Goal: Information Seeking & Learning: Learn about a topic

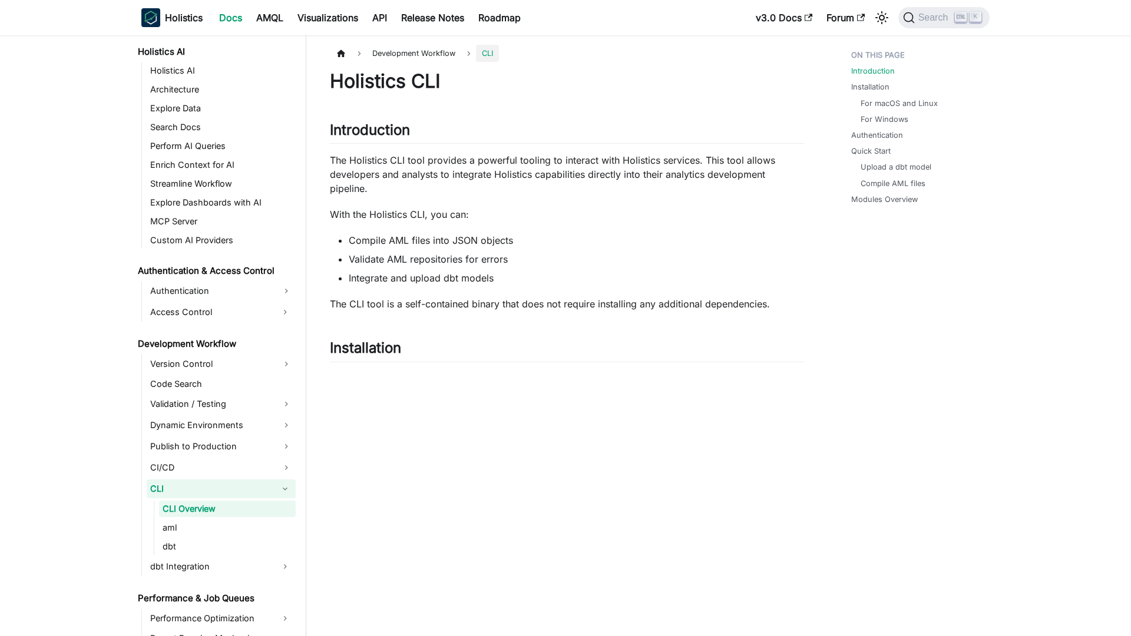
scroll to position [601, 0]
